Goal: Entertainment & Leisure: Consume media (video, audio)

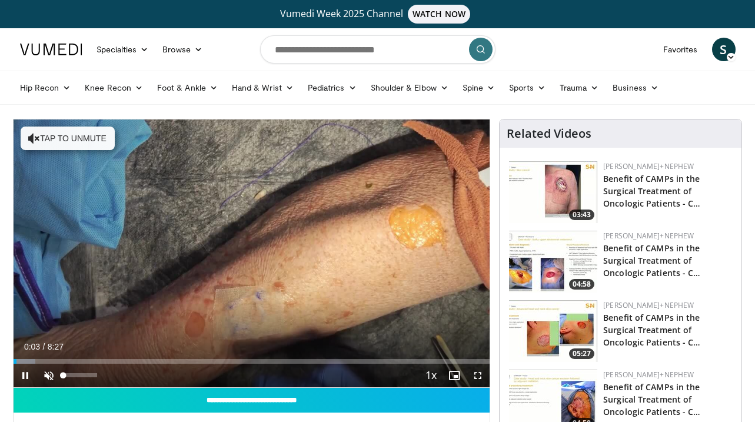
click at [49, 374] on span "Video Player" at bounding box center [49, 375] width 24 height 24
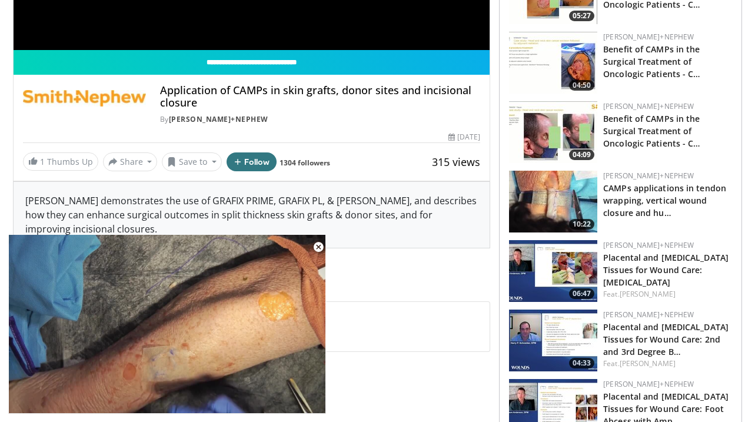
scroll to position [339, 0]
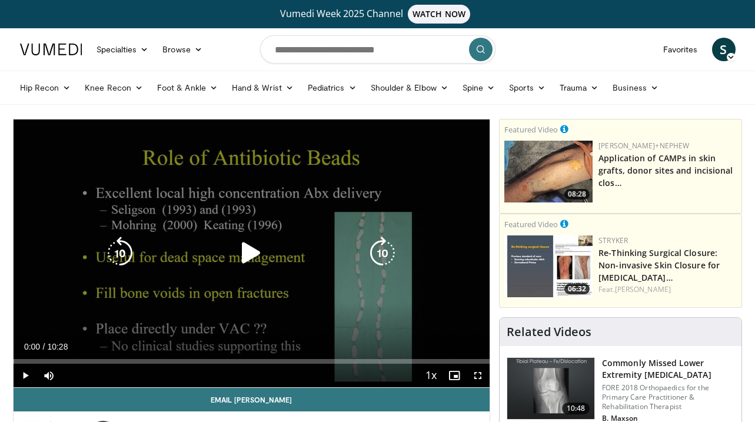
click at [250, 256] on icon "Video Player" at bounding box center [251, 252] width 33 height 33
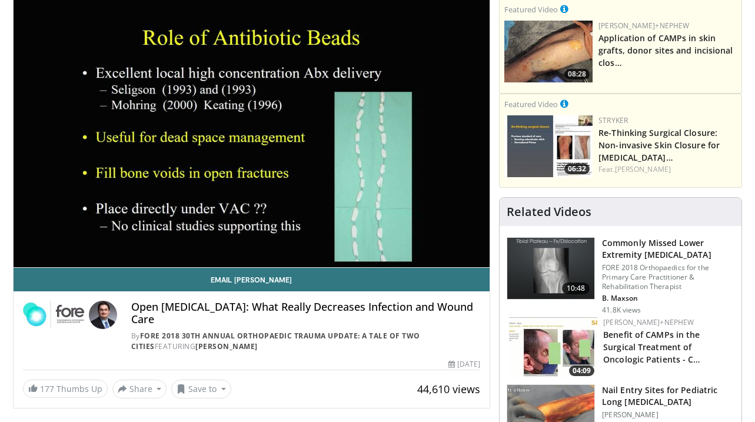
scroll to position [119, 0]
